Goal: Navigation & Orientation: Find specific page/section

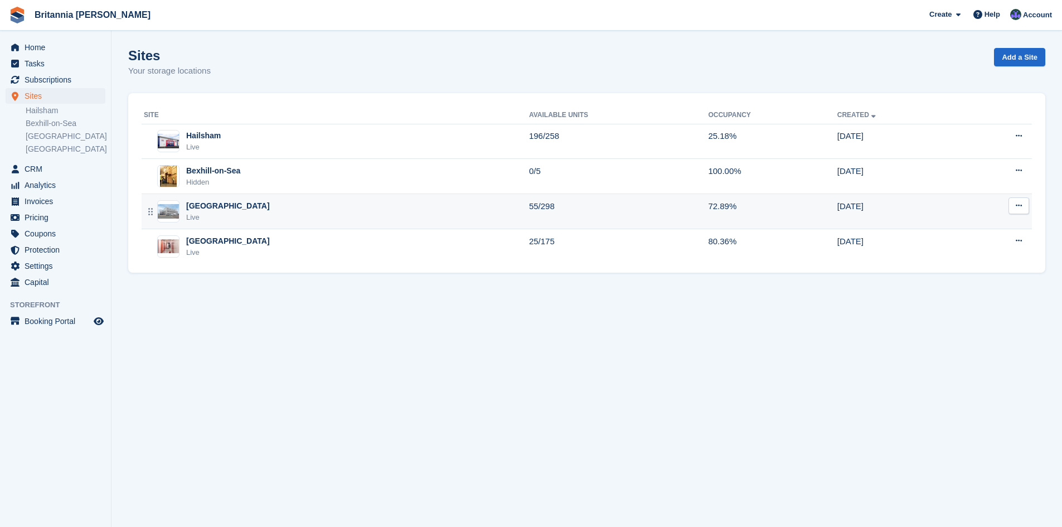
click at [216, 215] on div "Live" at bounding box center [228, 217] width 84 height 11
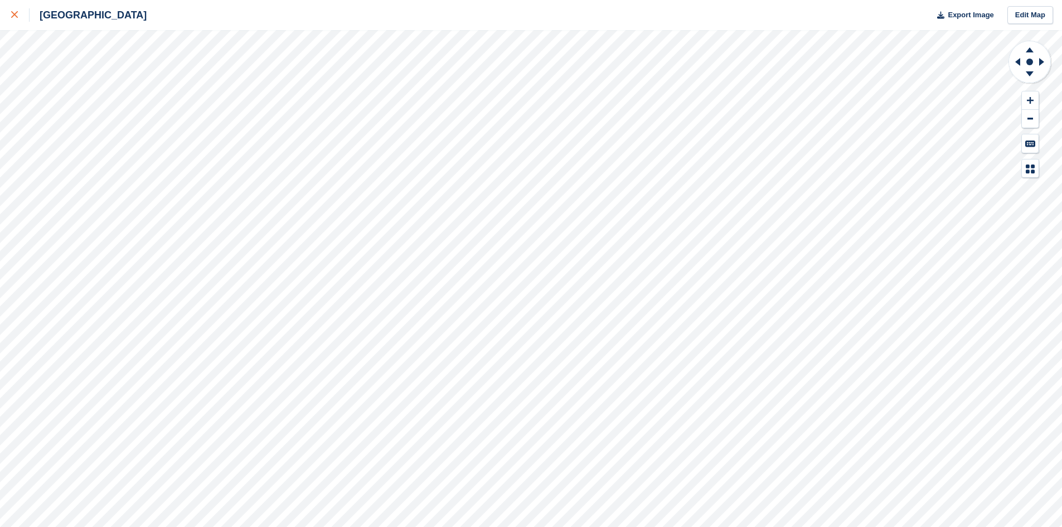
click at [11, 15] on link at bounding box center [15, 15] width 30 height 30
